Goal: Information Seeking & Learning: Learn about a topic

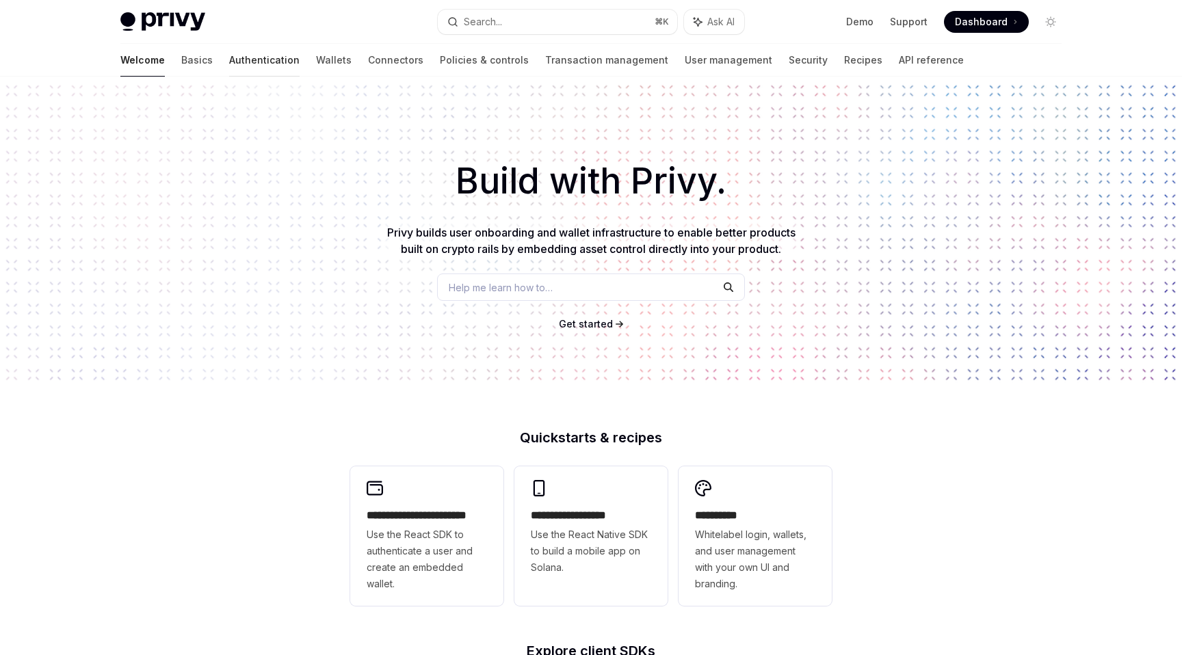
click at [229, 65] on link "Authentication" at bounding box center [264, 60] width 70 height 33
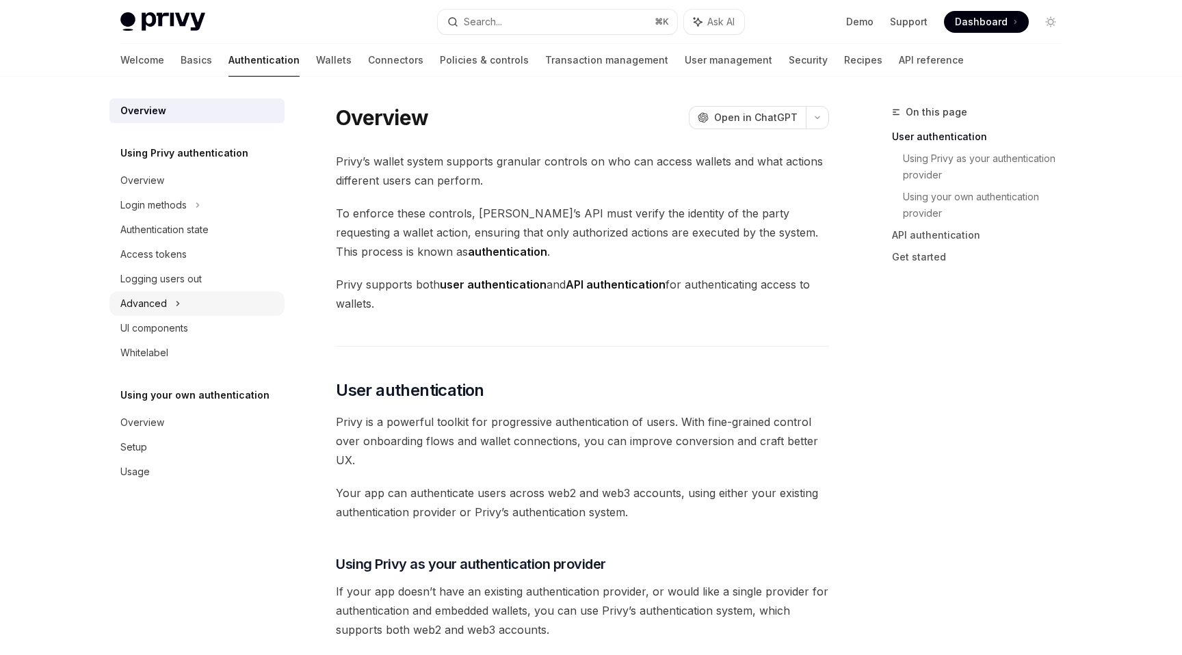
click at [179, 307] on icon at bounding box center [177, 304] width 5 height 16
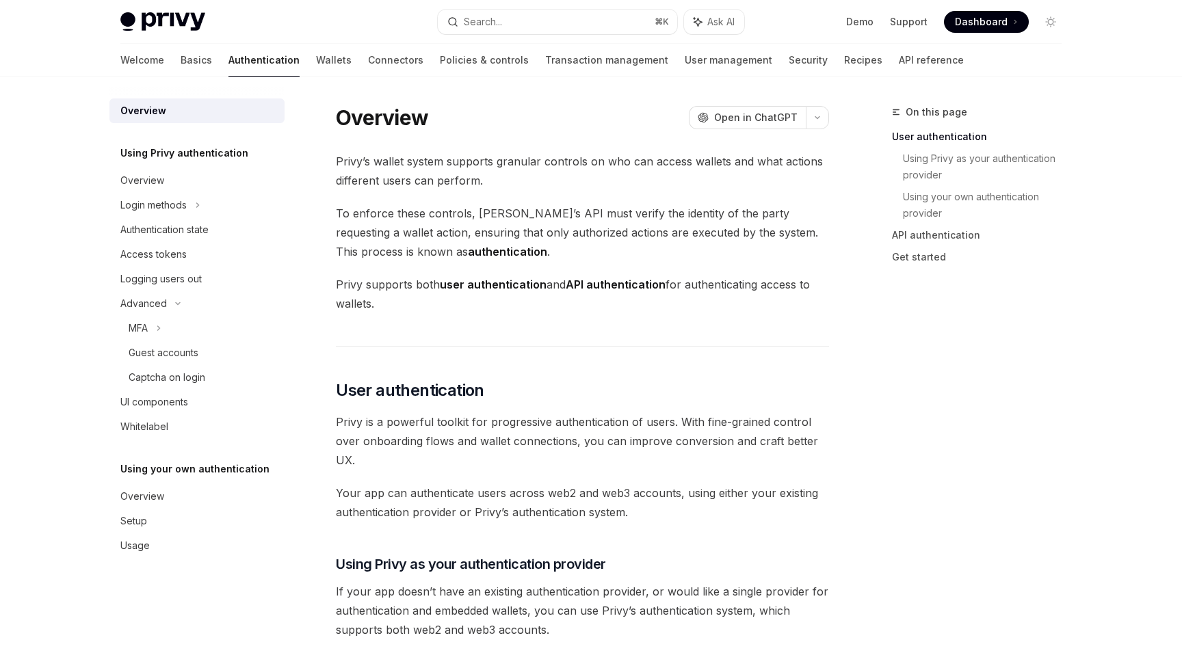
click at [627, 43] on div "Privy Docs home page Search... ⌘ K Ask AI Demo Support Dashboard Dashboard Sear…" at bounding box center [590, 22] width 941 height 44
click at [685, 55] on link "User management" at bounding box center [729, 60] width 88 height 33
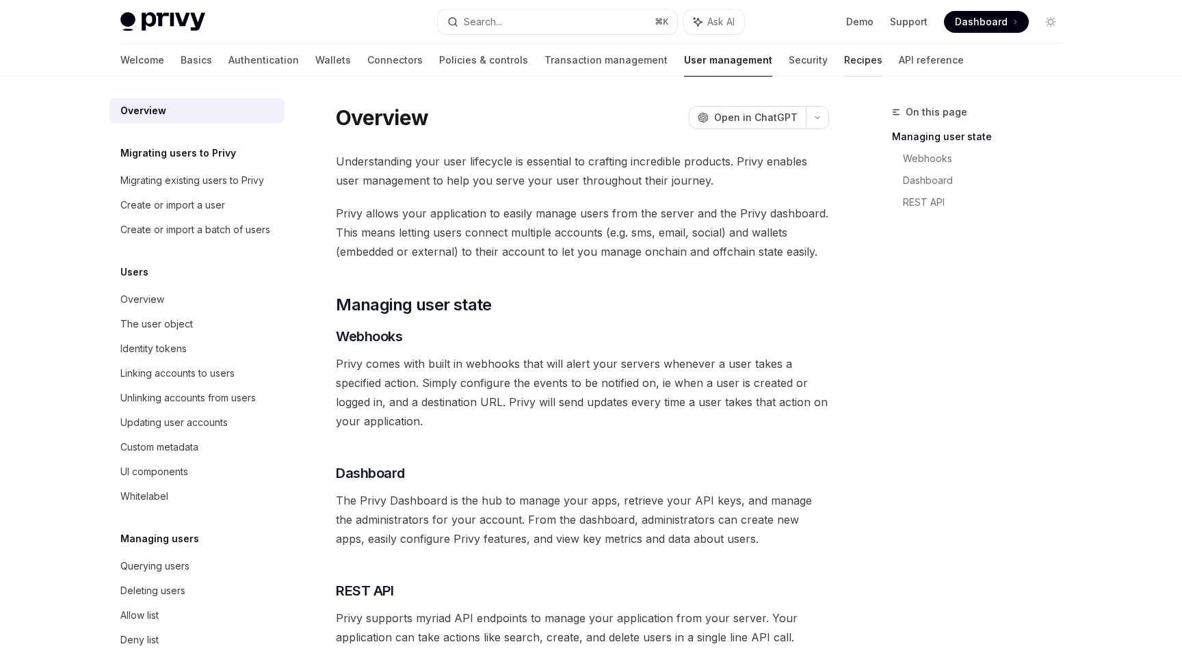
click at [844, 70] on link "Recipes" at bounding box center [863, 60] width 38 height 33
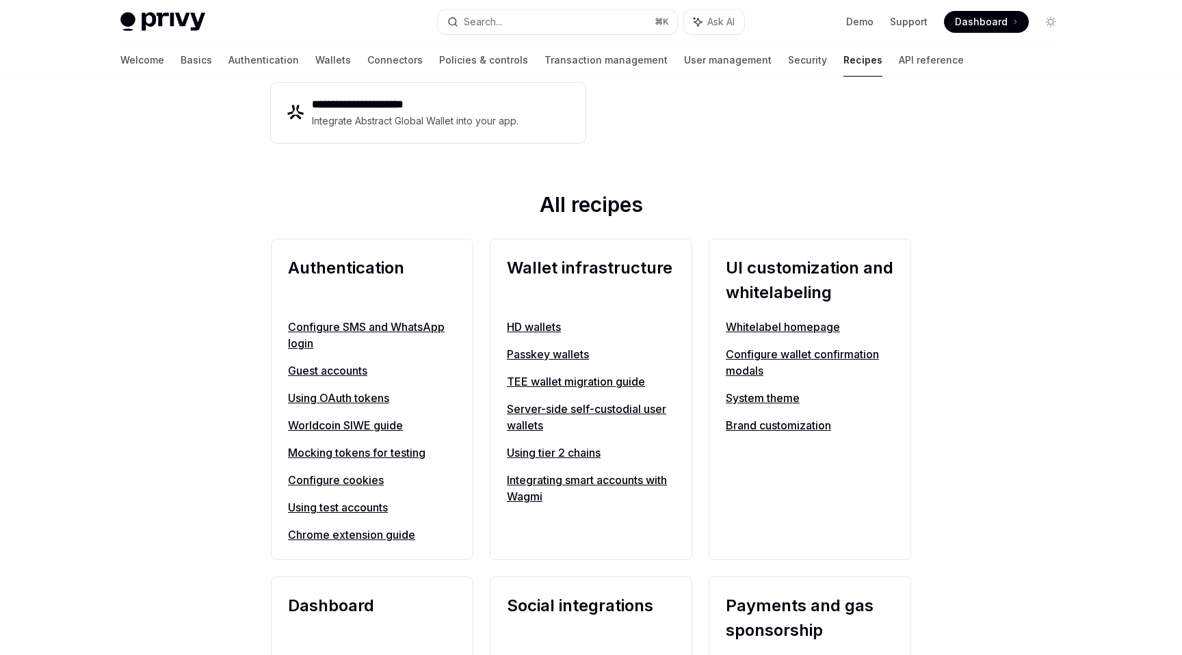
scroll to position [377, 0]
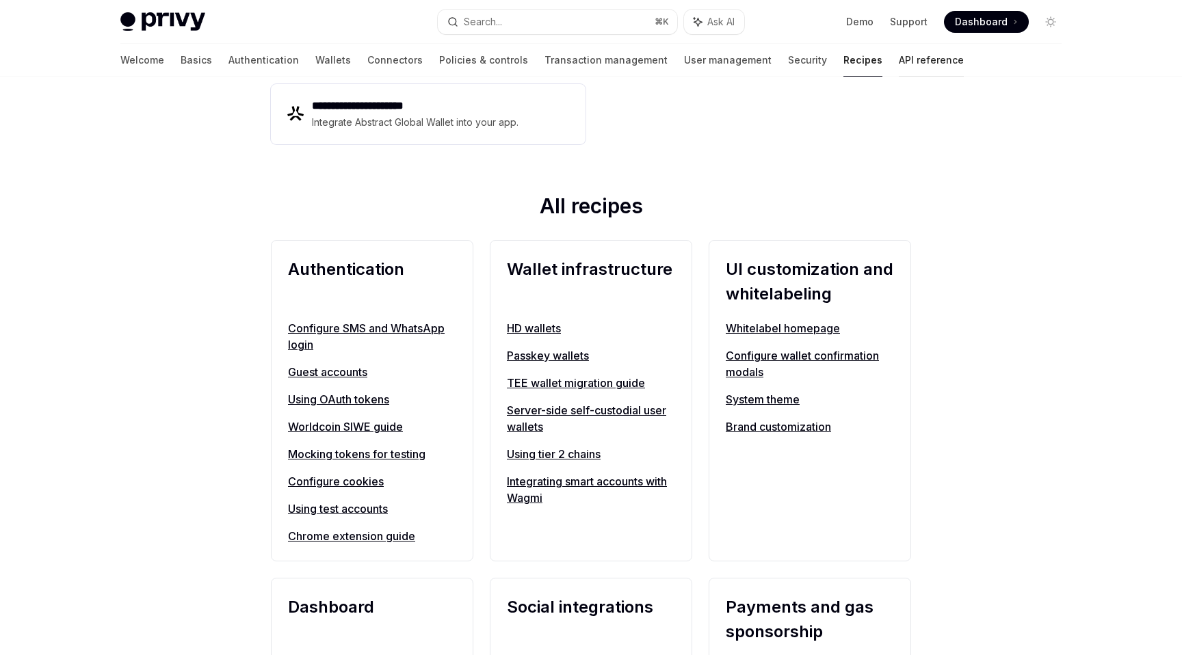
click at [899, 68] on link "API reference" at bounding box center [931, 60] width 65 height 33
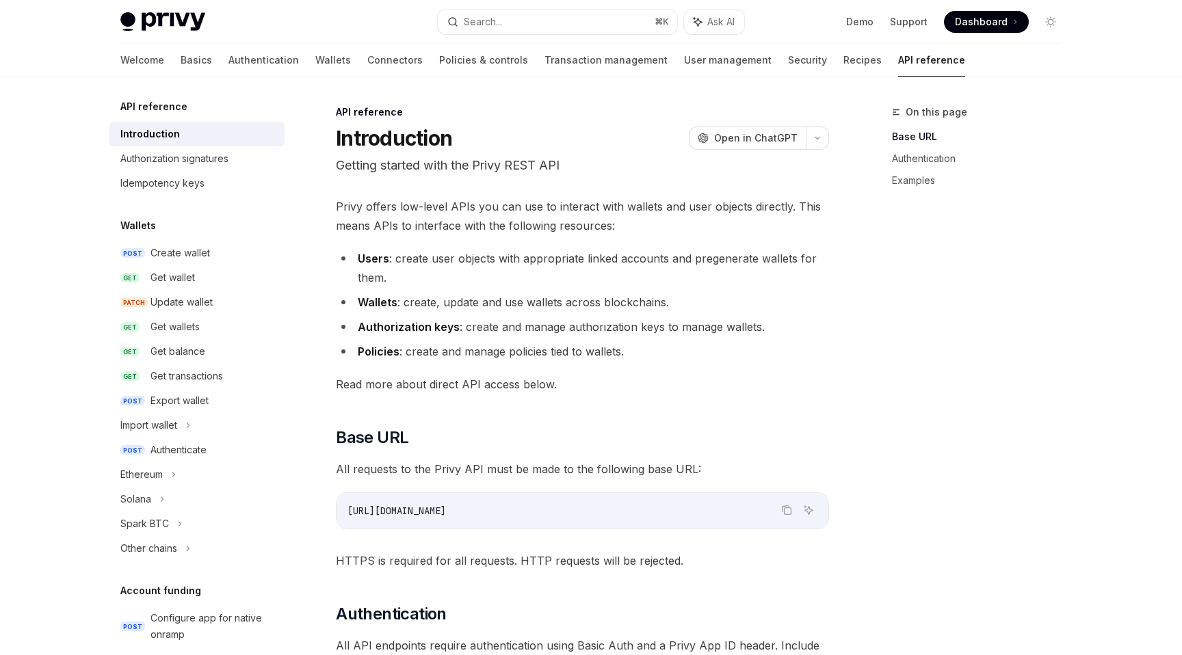
click at [798, 57] on div "Welcome Basics Authentication Wallets Connectors Policies & controls Transactio…" at bounding box center [542, 60] width 845 height 33
click at [844, 59] on link "Recipes" at bounding box center [863, 60] width 38 height 33
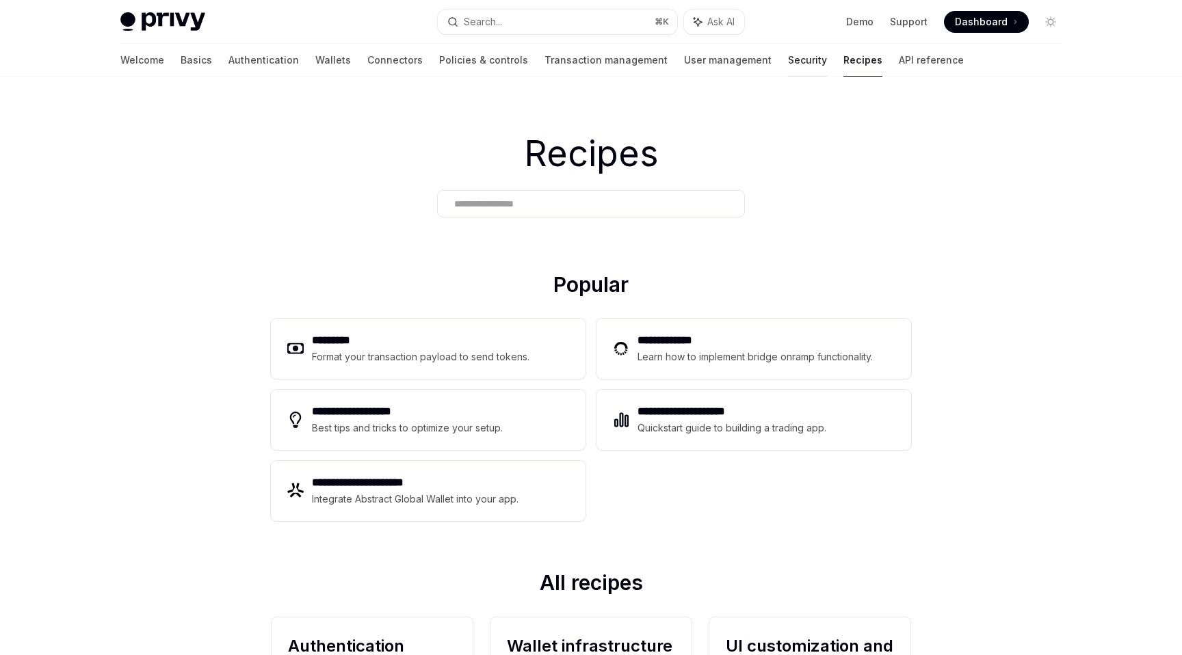
click at [788, 64] on link "Security" at bounding box center [807, 60] width 39 height 33
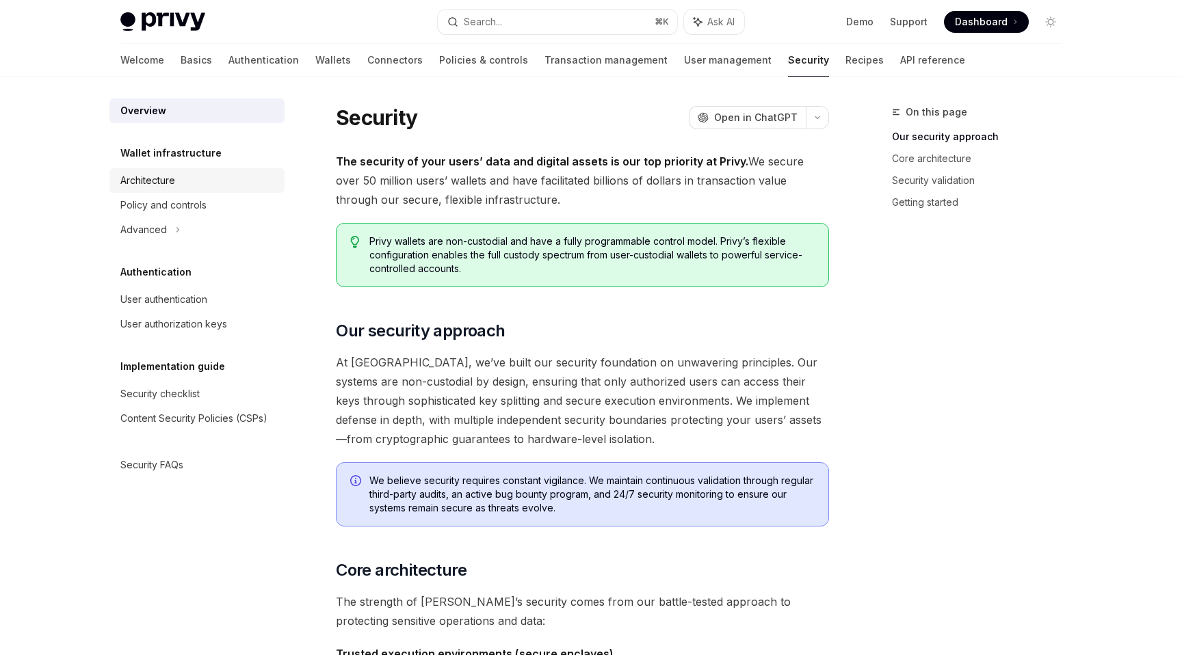
click at [187, 187] on div "Architecture" at bounding box center [198, 180] width 156 height 16
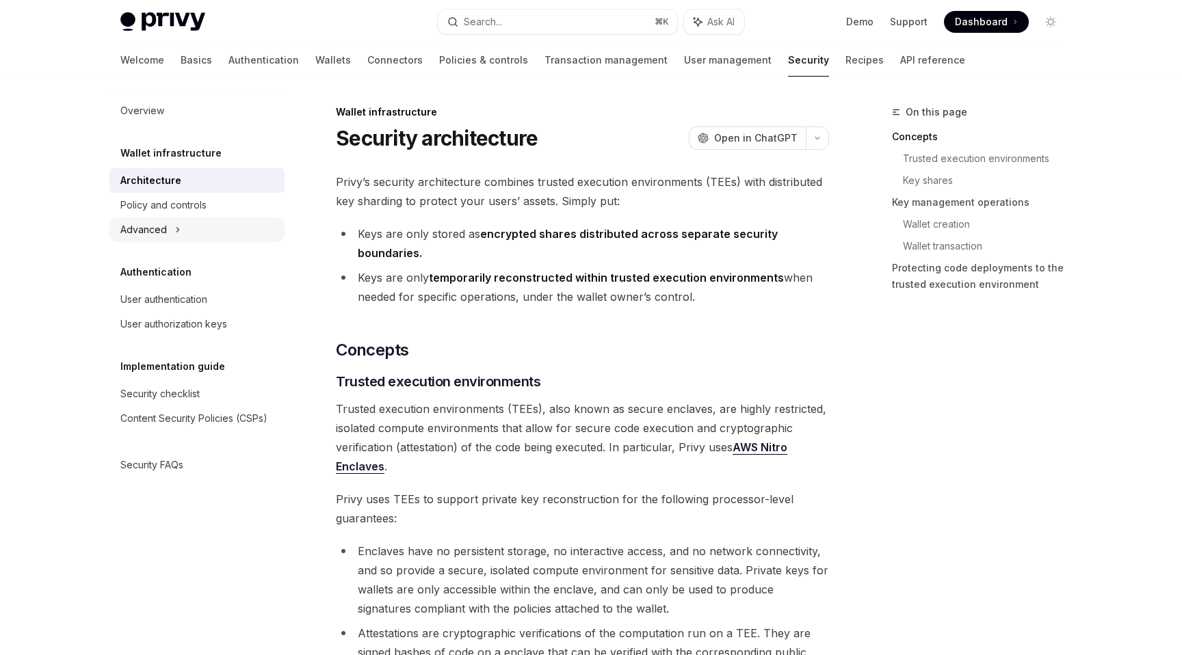
click at [185, 237] on div "Advanced" at bounding box center [196, 230] width 175 height 25
type textarea "*"
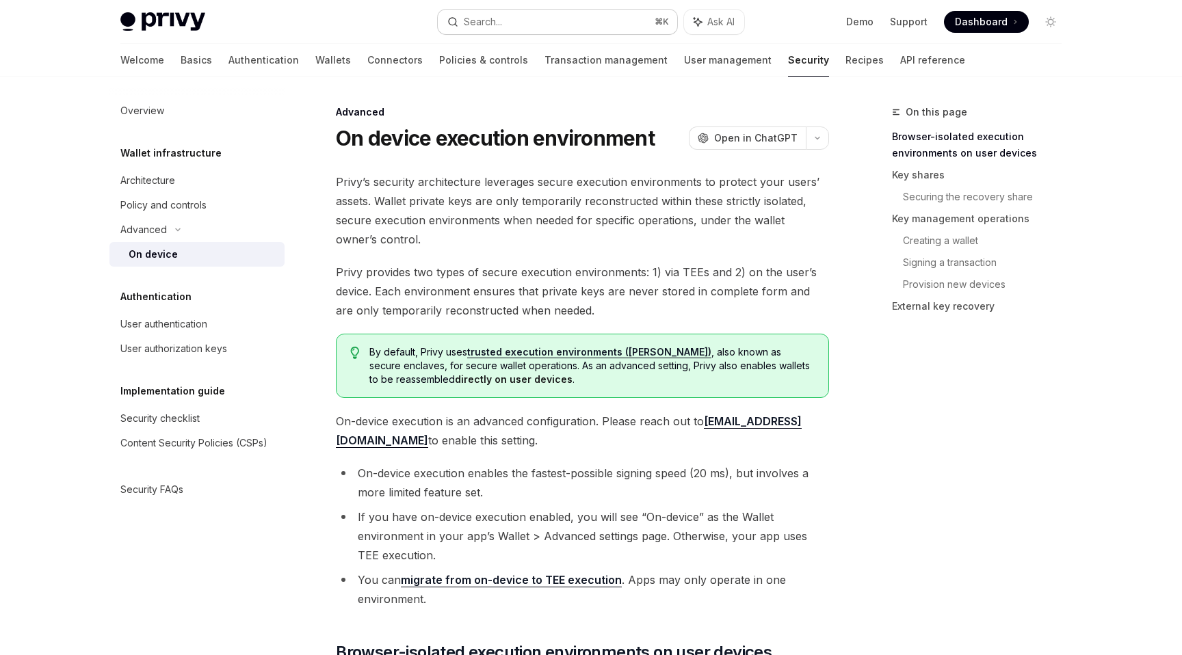
click at [538, 23] on button "Search... ⌘ K" at bounding box center [557, 22] width 239 height 25
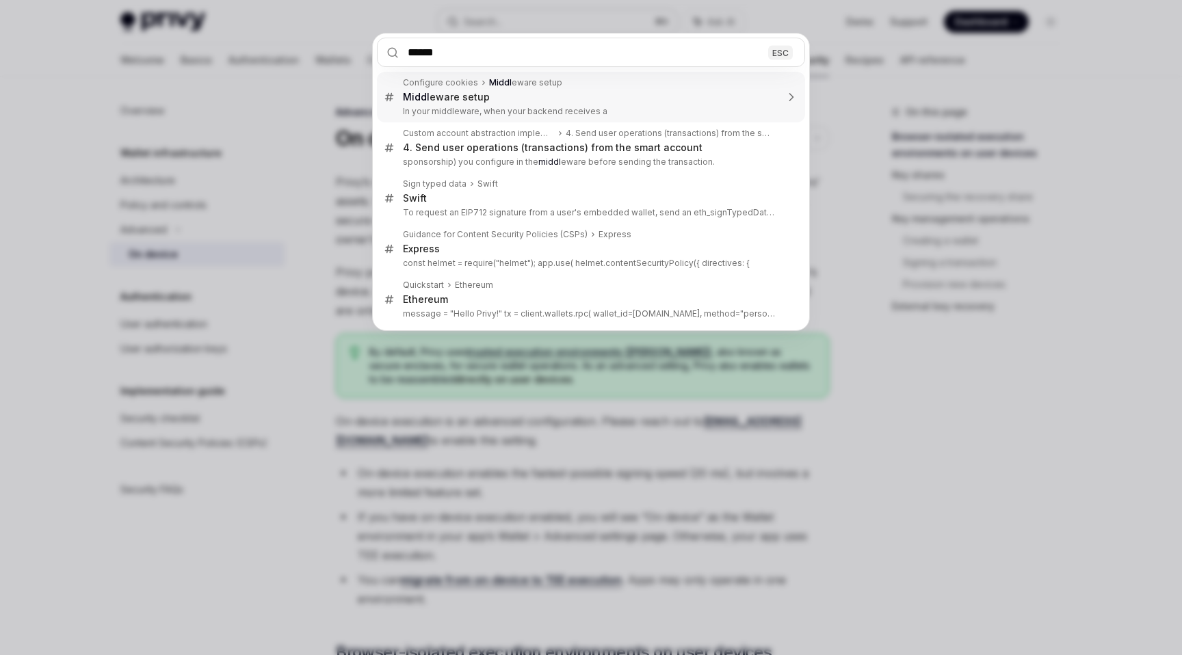
type input "*******"
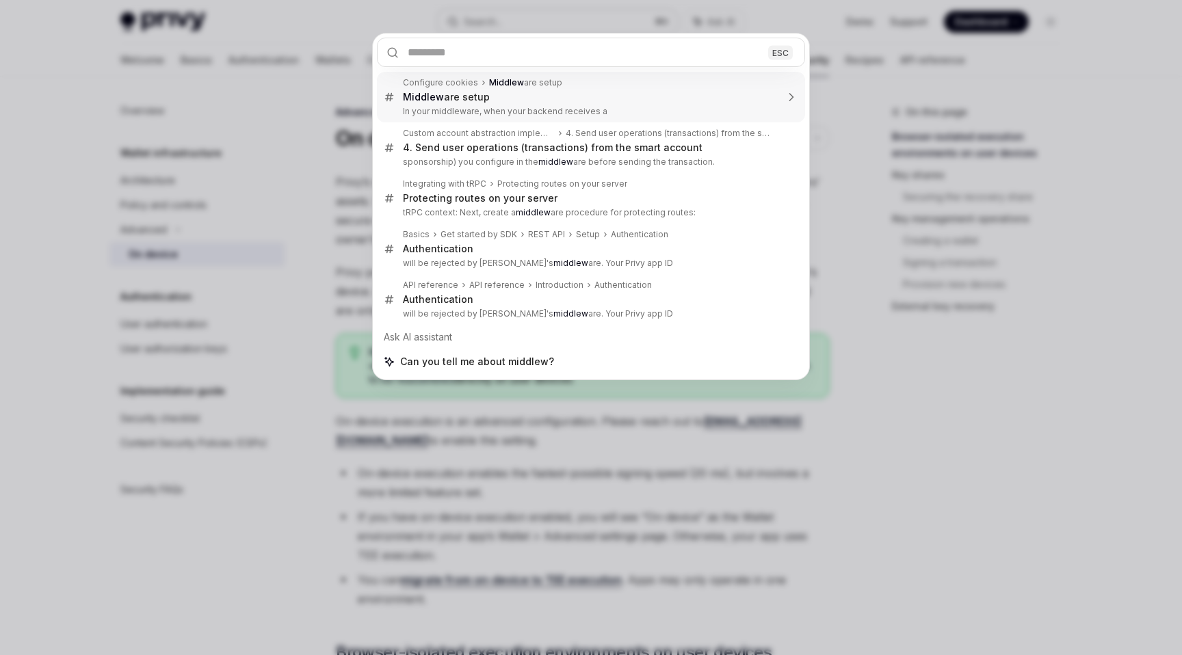
type textarea "*"
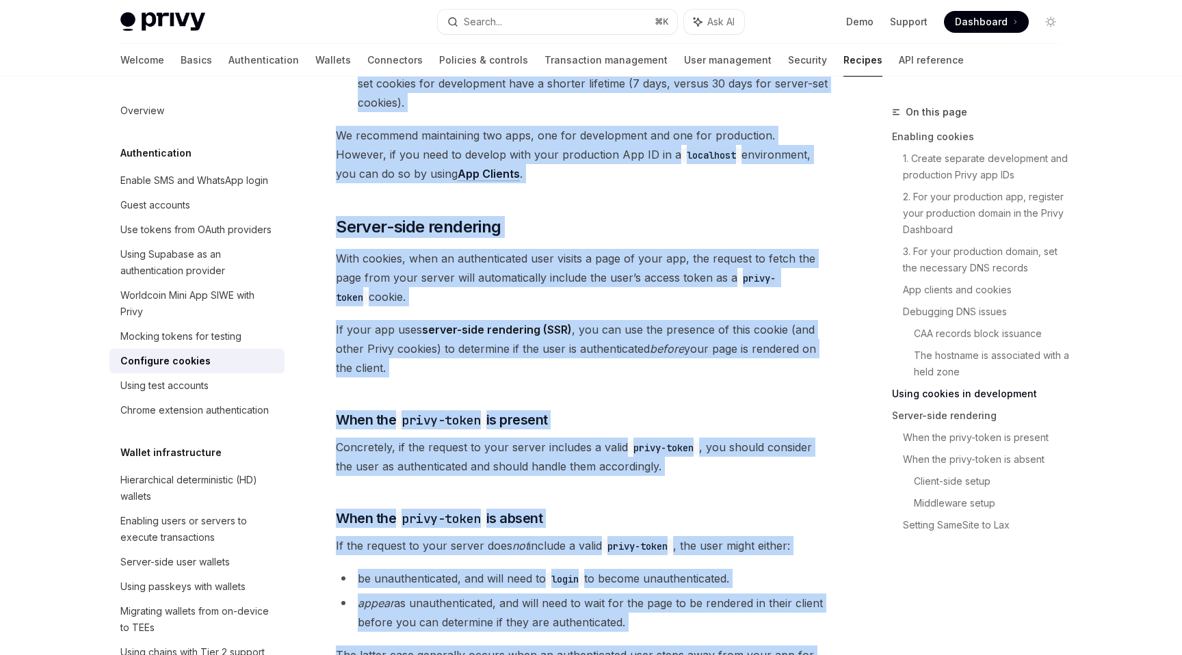
scroll to position [2010, 0]
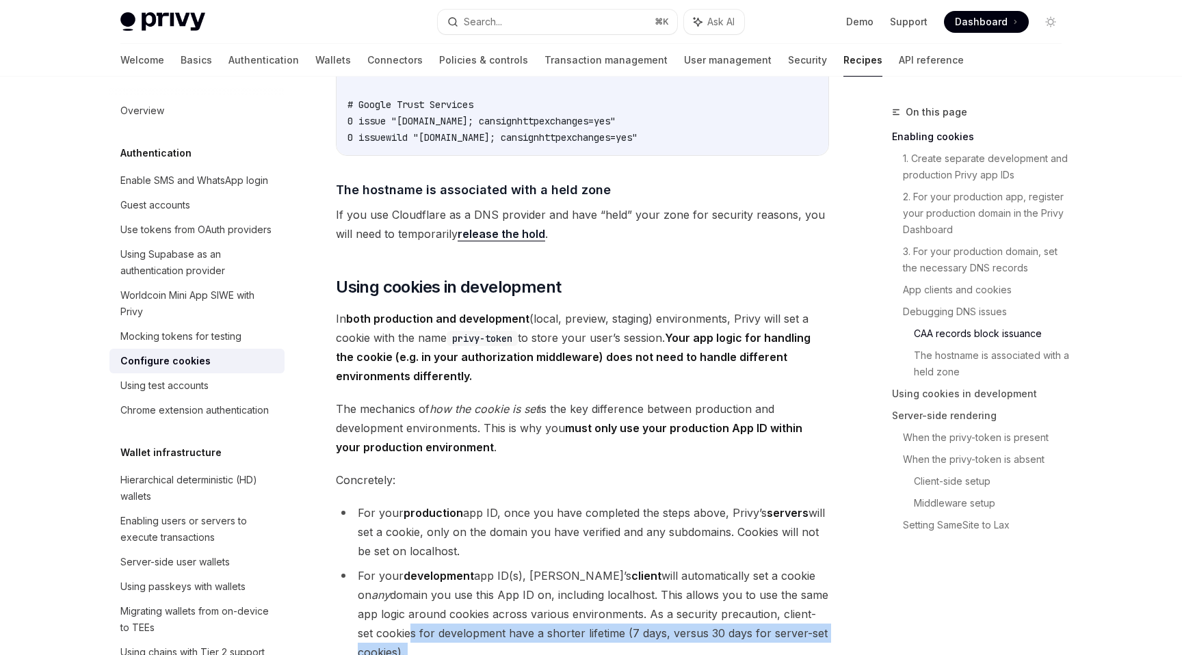
drag, startPoint x: 404, startPoint y: 603, endPoint x: 386, endPoint y: 655, distance: 55.2
click at [386, 655] on div "When a user logs in to your app, Privy issues that user an access token that st…" at bounding box center [582, 660] width 493 height 4997
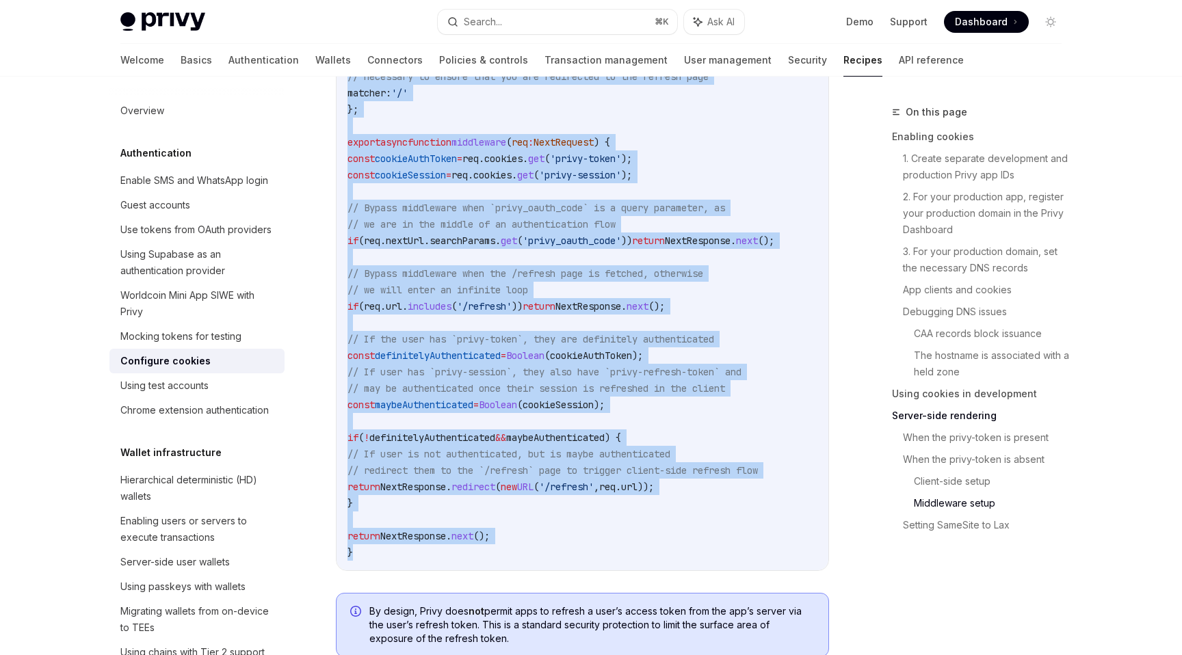
scroll to position [4694, 0]
